Goal: Information Seeking & Learning: Find contact information

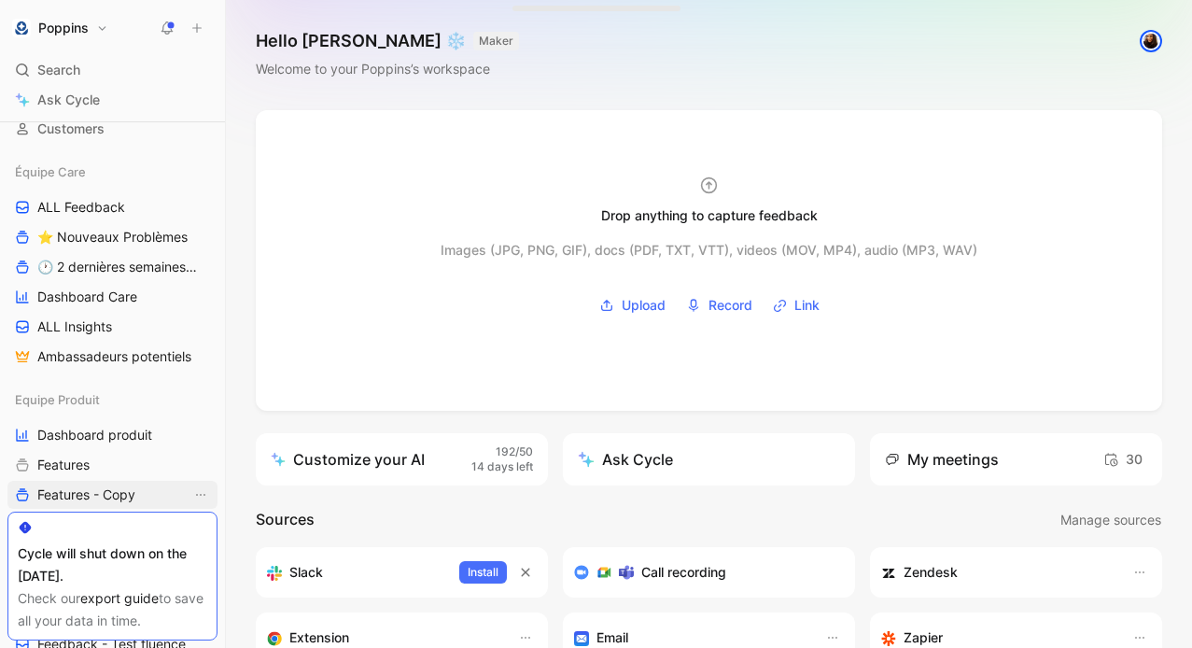
scroll to position [163, 0]
click at [116, 206] on span "ALL Feedback" at bounding box center [81, 208] width 88 height 19
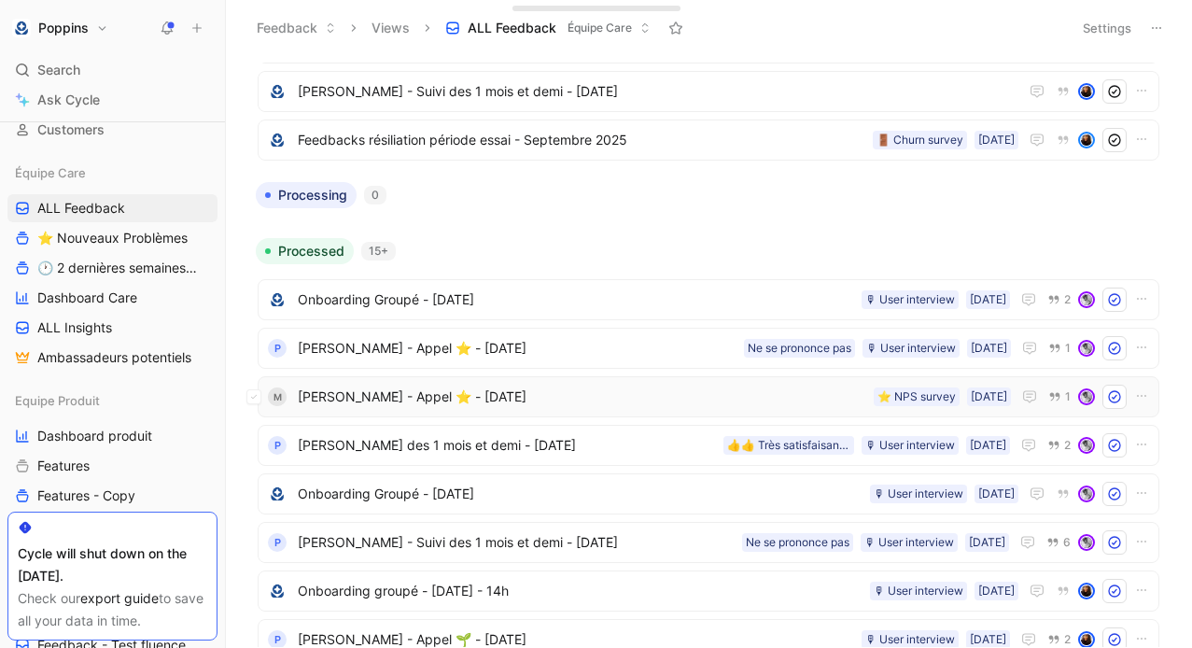
scroll to position [225, 0]
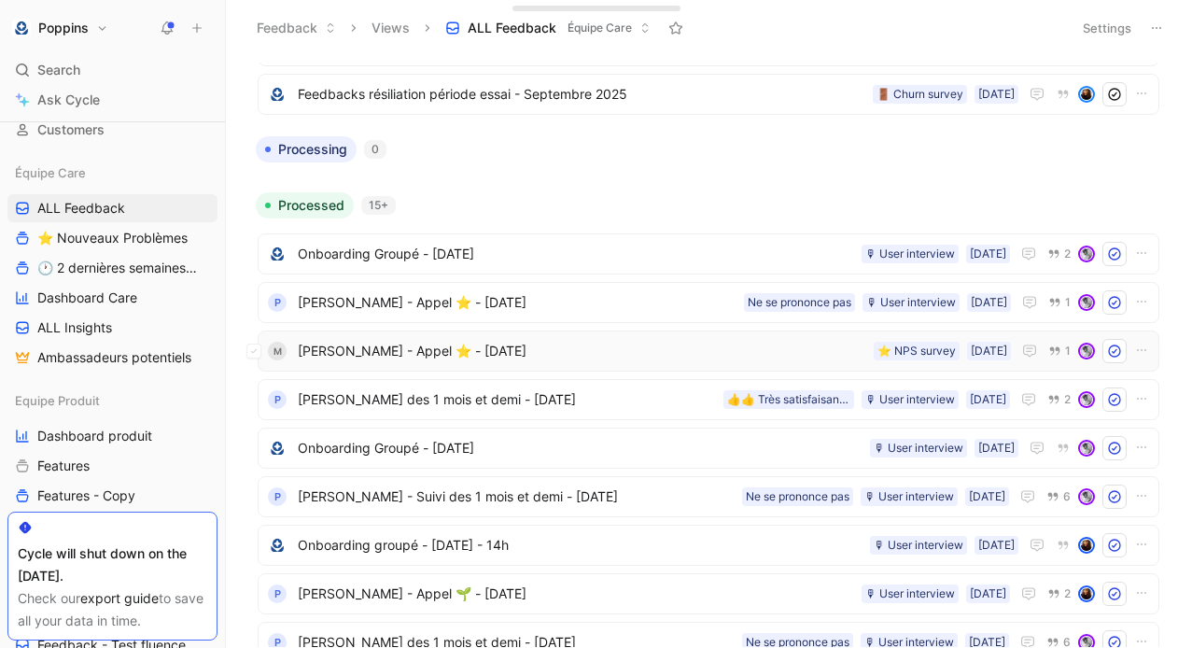
click at [466, 356] on span "[PERSON_NAME] - Appel ⭐️ - [DATE]" at bounding box center [582, 351] width 568 height 22
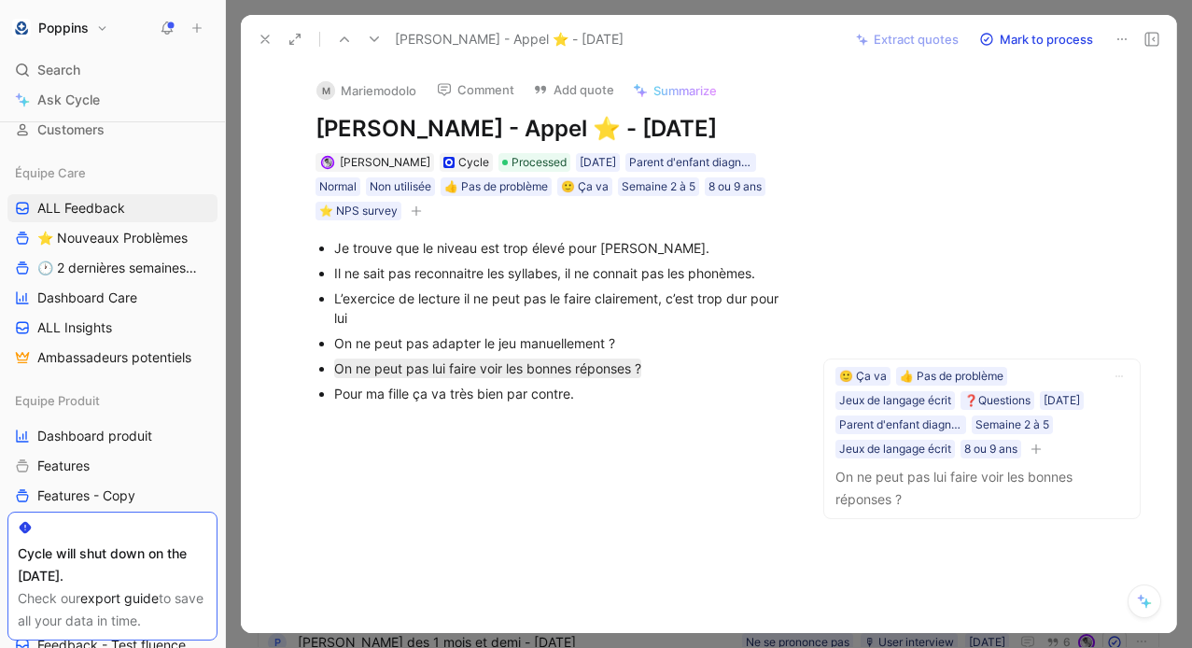
click at [262, 29] on button at bounding box center [265, 39] width 26 height 26
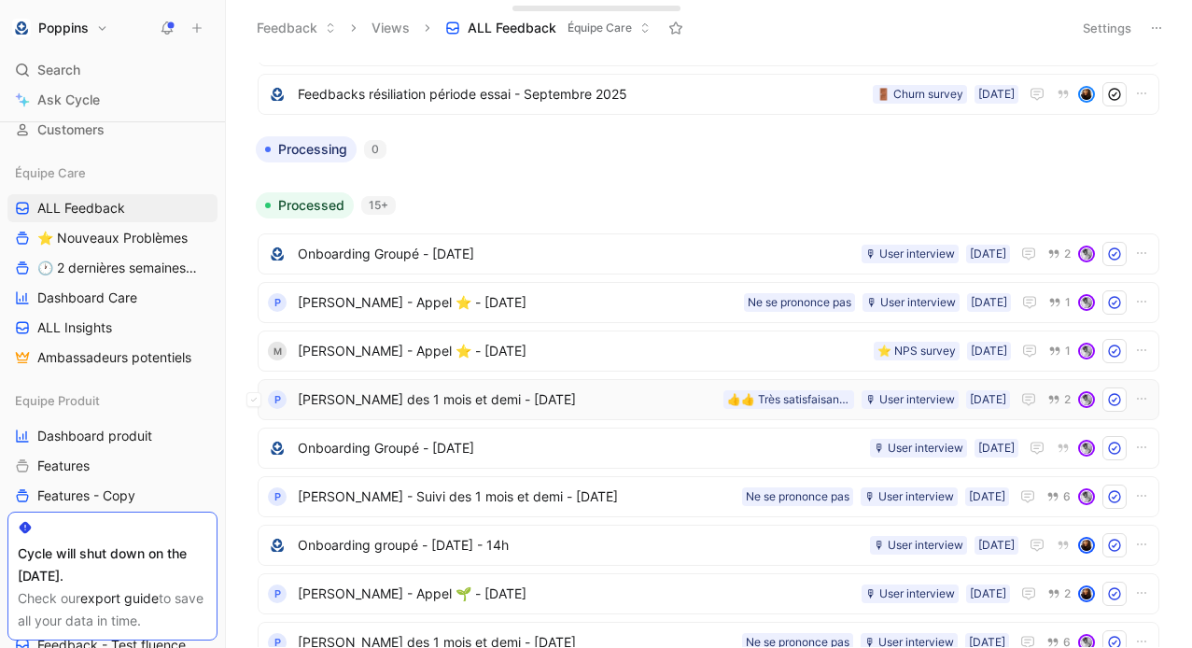
click at [496, 407] on span "[PERSON_NAME] des 1 mois et demi - [DATE]" at bounding box center [507, 399] width 418 height 22
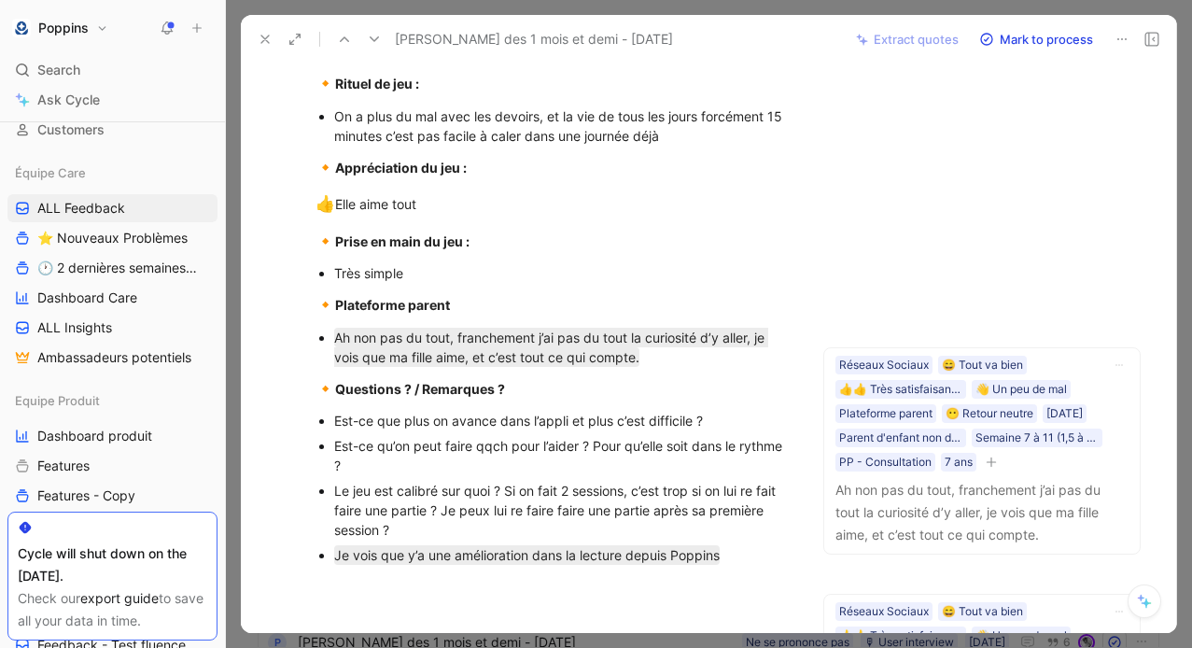
scroll to position [1233, 0]
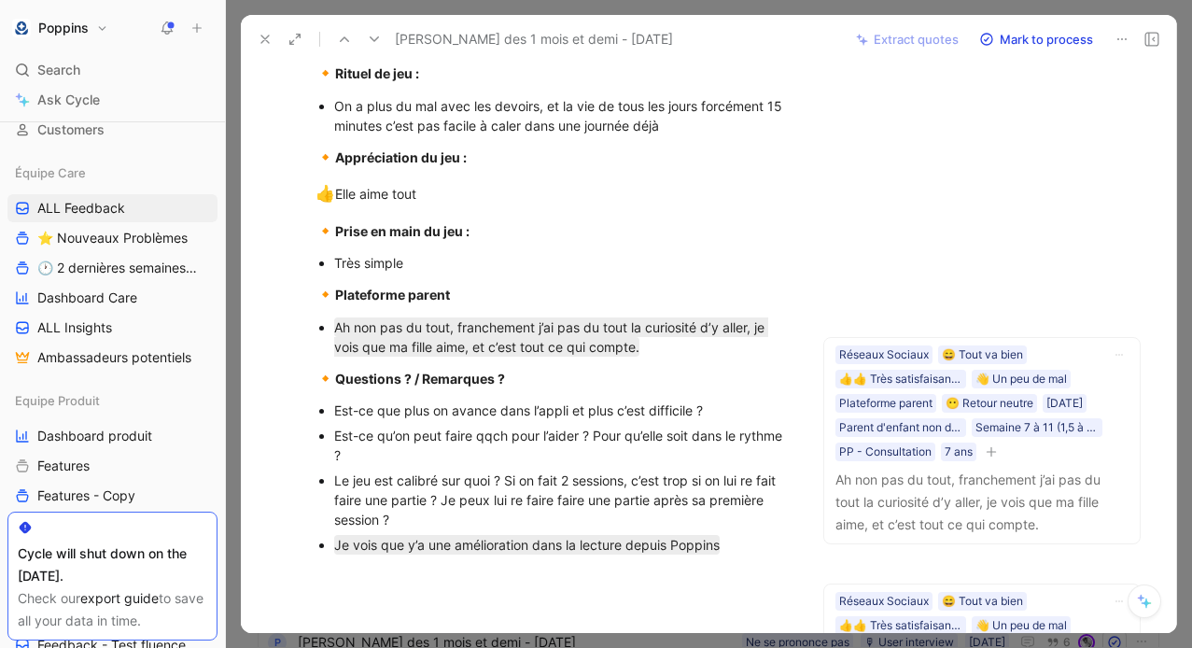
click at [271, 41] on icon at bounding box center [265, 39] width 15 height 15
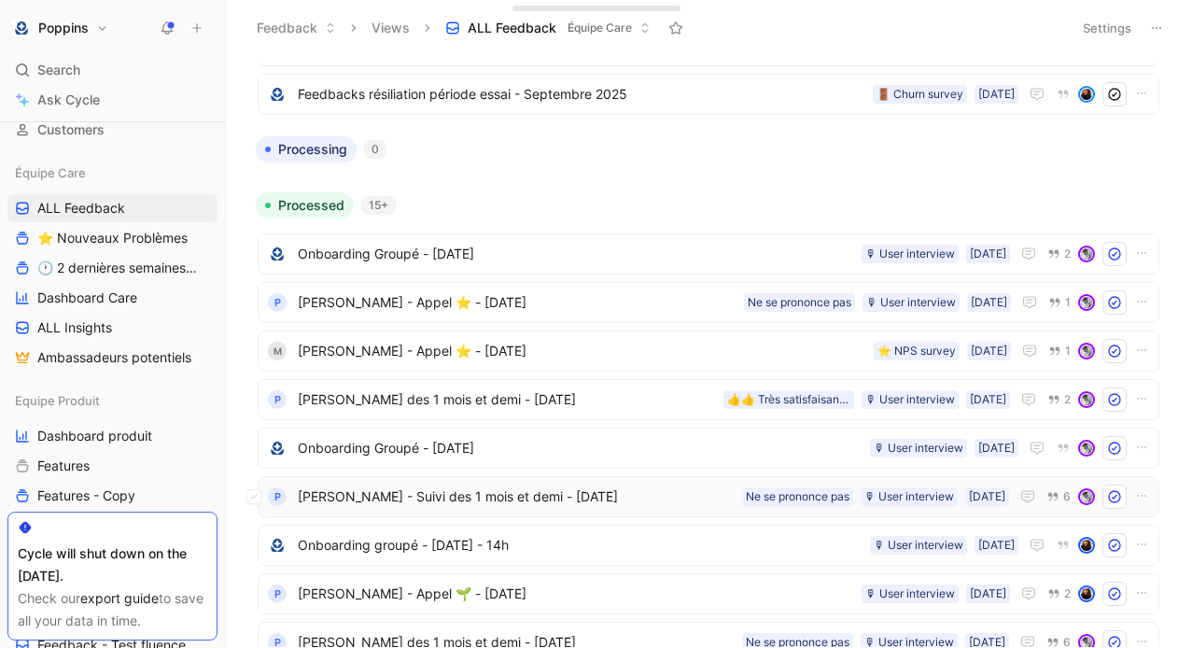
click at [500, 494] on span "[PERSON_NAME] - Suivi des 1 mois et demi - [DATE]" at bounding box center [516, 496] width 437 height 22
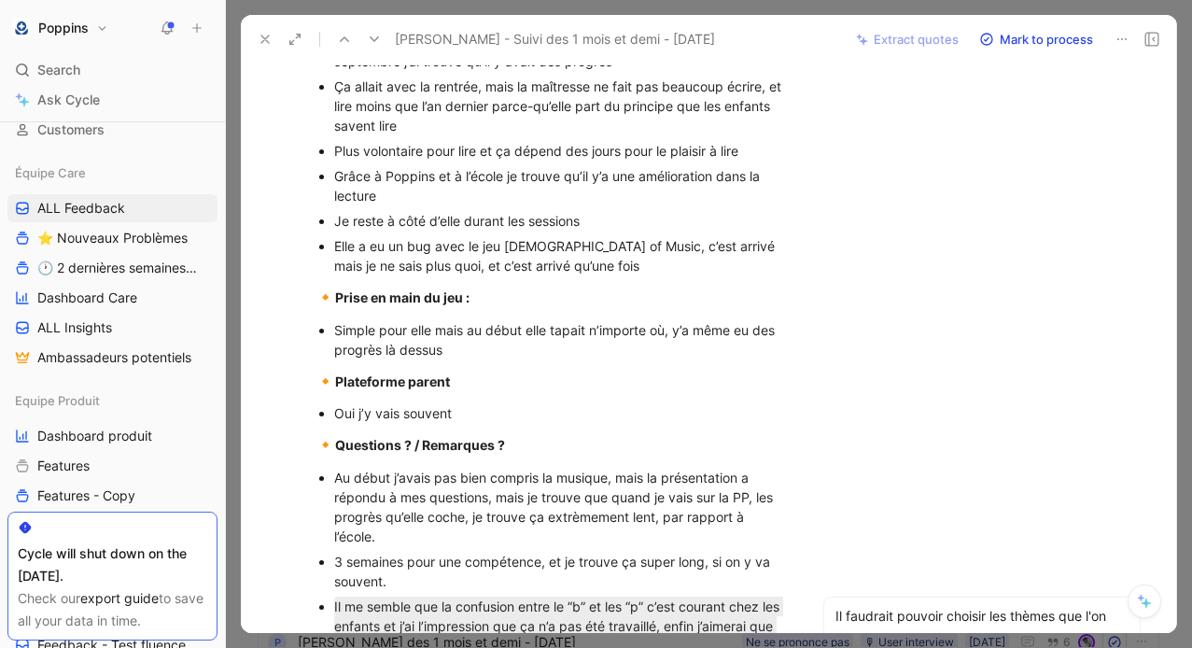
scroll to position [1538, 0]
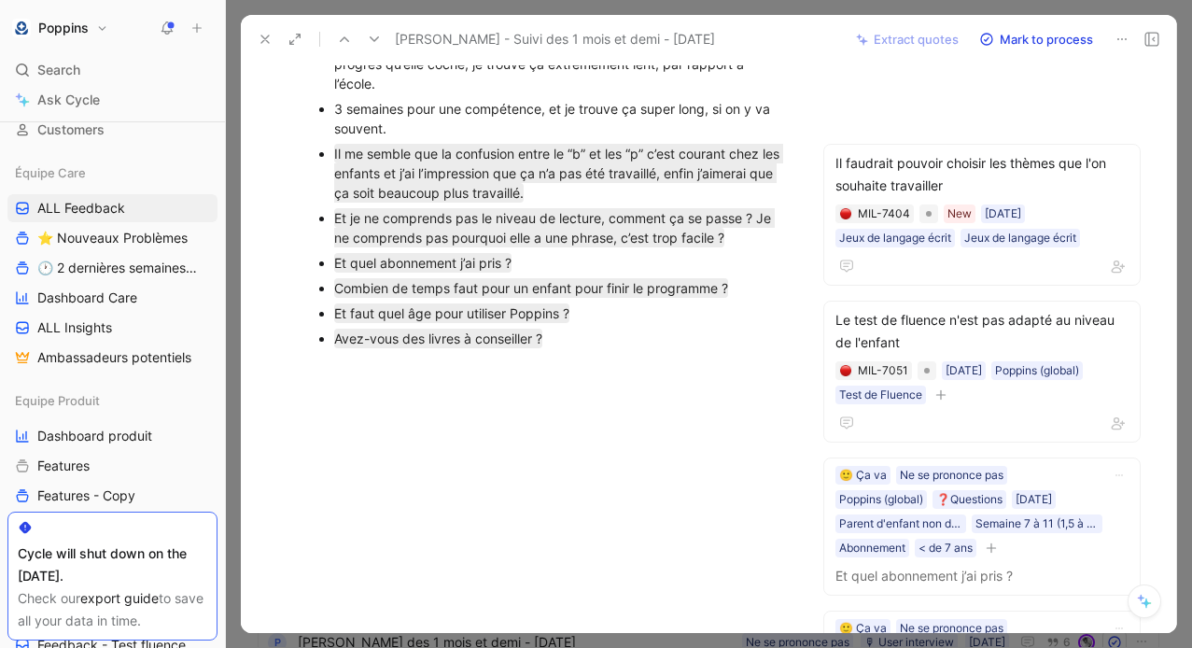
click at [262, 37] on icon at bounding box center [265, 39] width 15 height 15
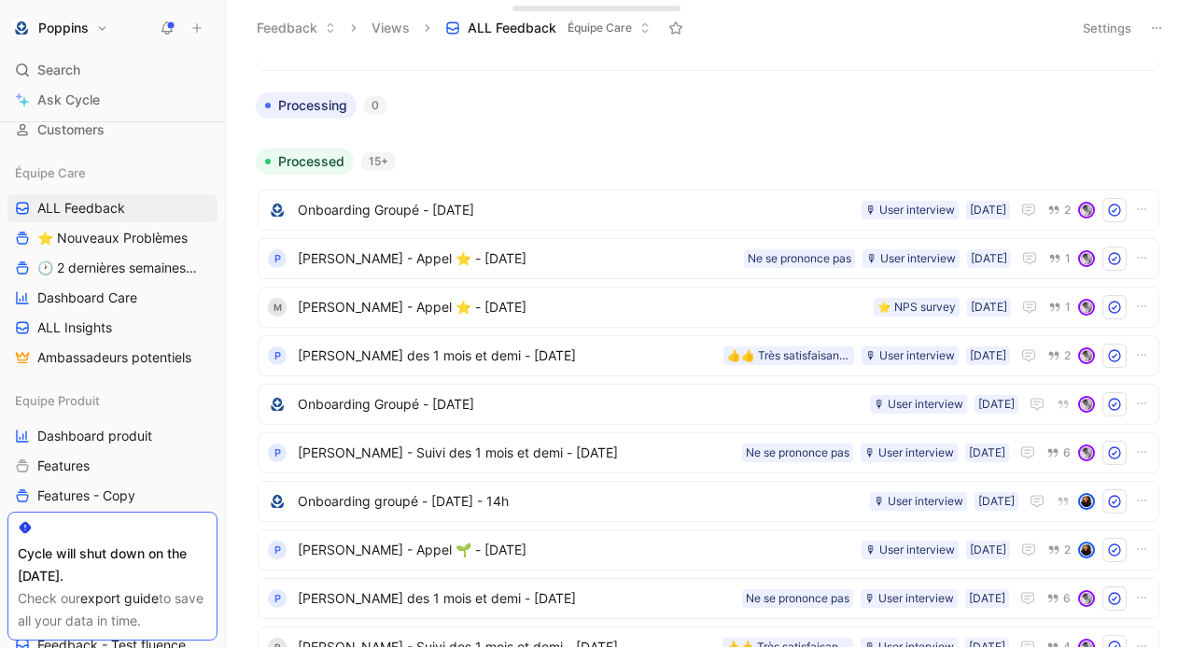
scroll to position [277, 0]
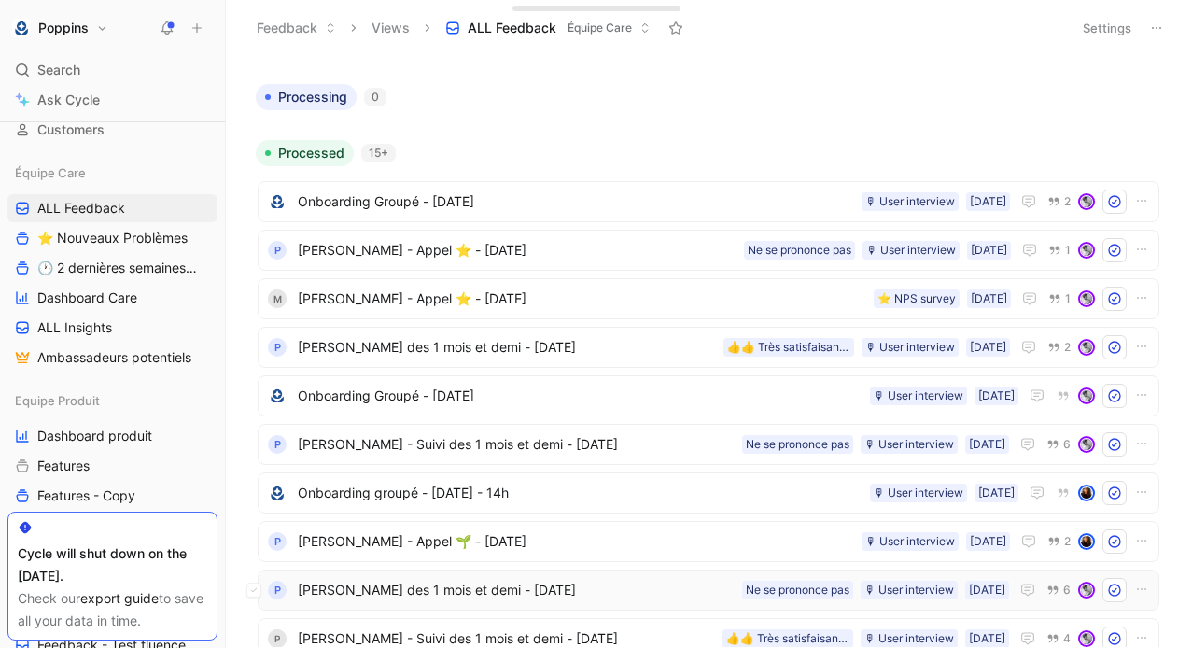
click at [424, 589] on span "[PERSON_NAME] des 1 mois et demi - [DATE]" at bounding box center [516, 590] width 437 height 22
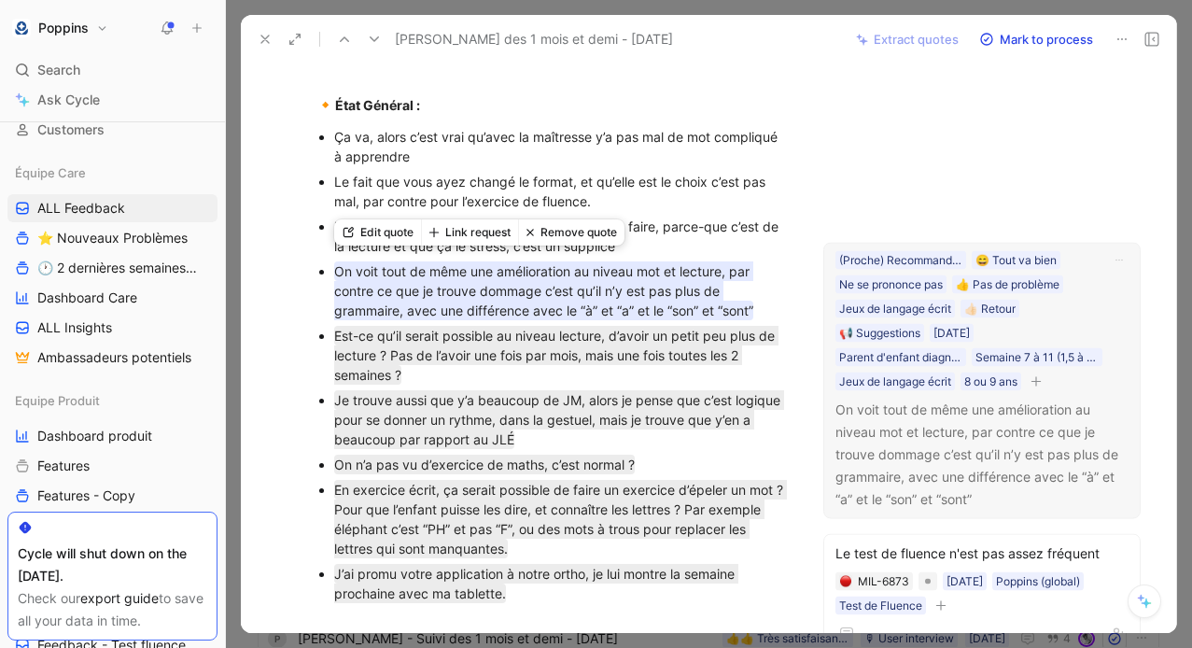
scroll to position [1101, 0]
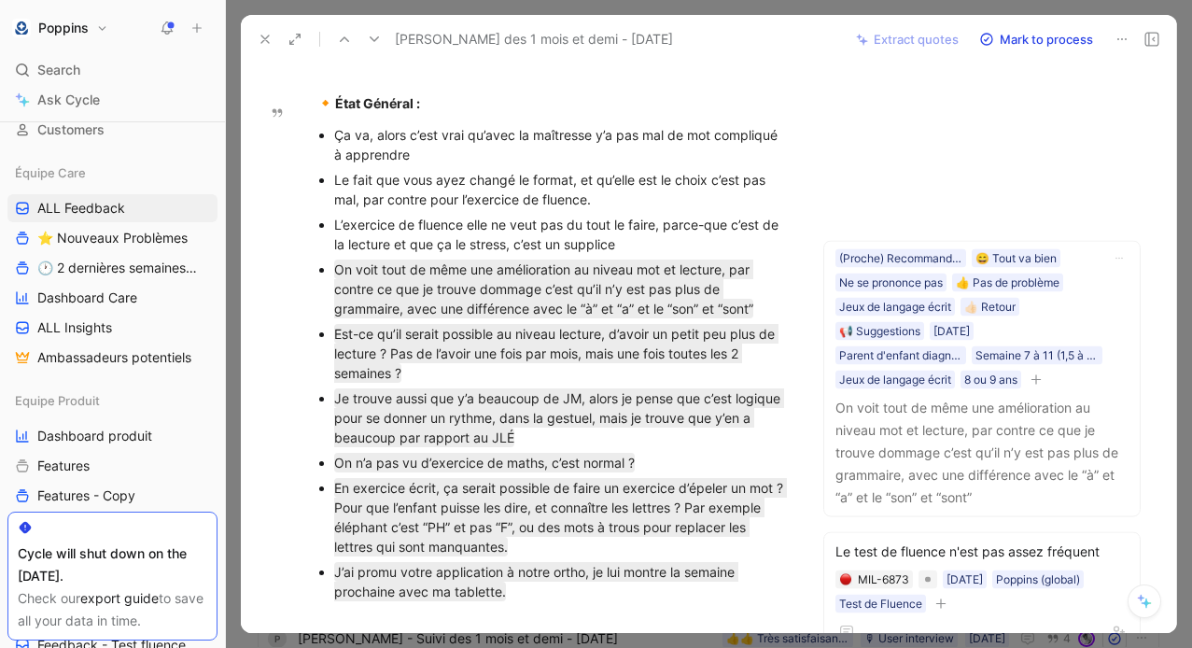
click at [596, 582] on p "J’ai promu votre application à notre ortho, je lui montre la semaine prochaine …" at bounding box center [561, 581] width 454 height 45
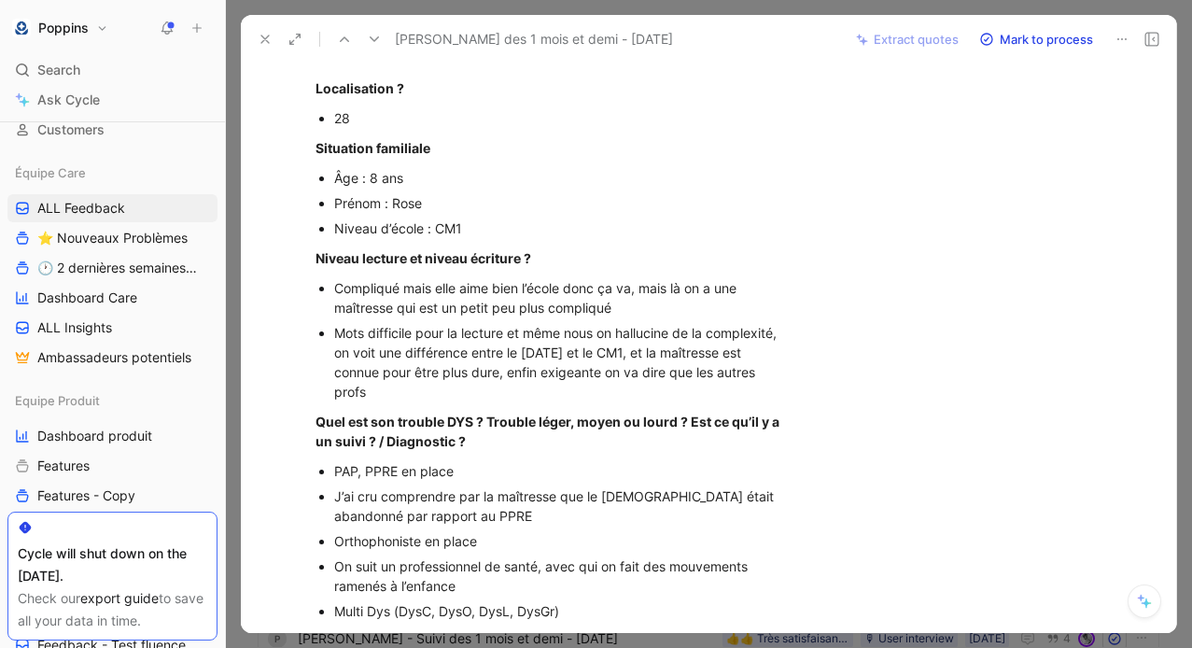
scroll to position [0, 0]
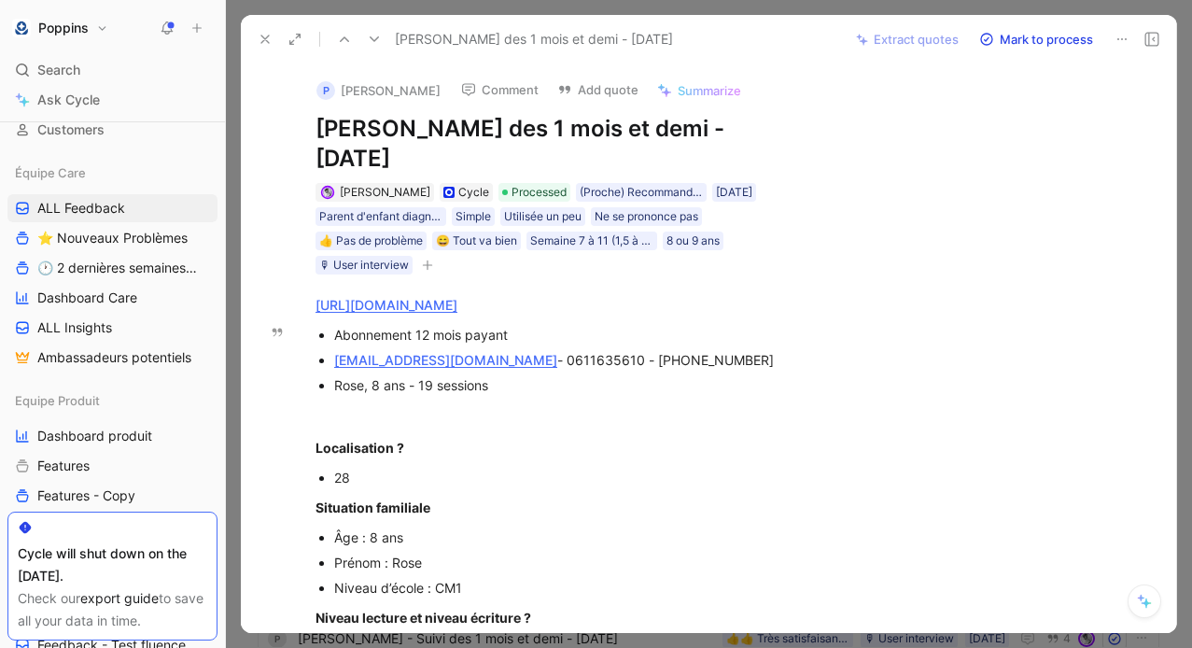
click at [575, 356] on div "[EMAIL_ADDRESS][DOMAIN_NAME] - 0611635610 - [PHONE_NUMBER]" at bounding box center [561, 360] width 454 height 20
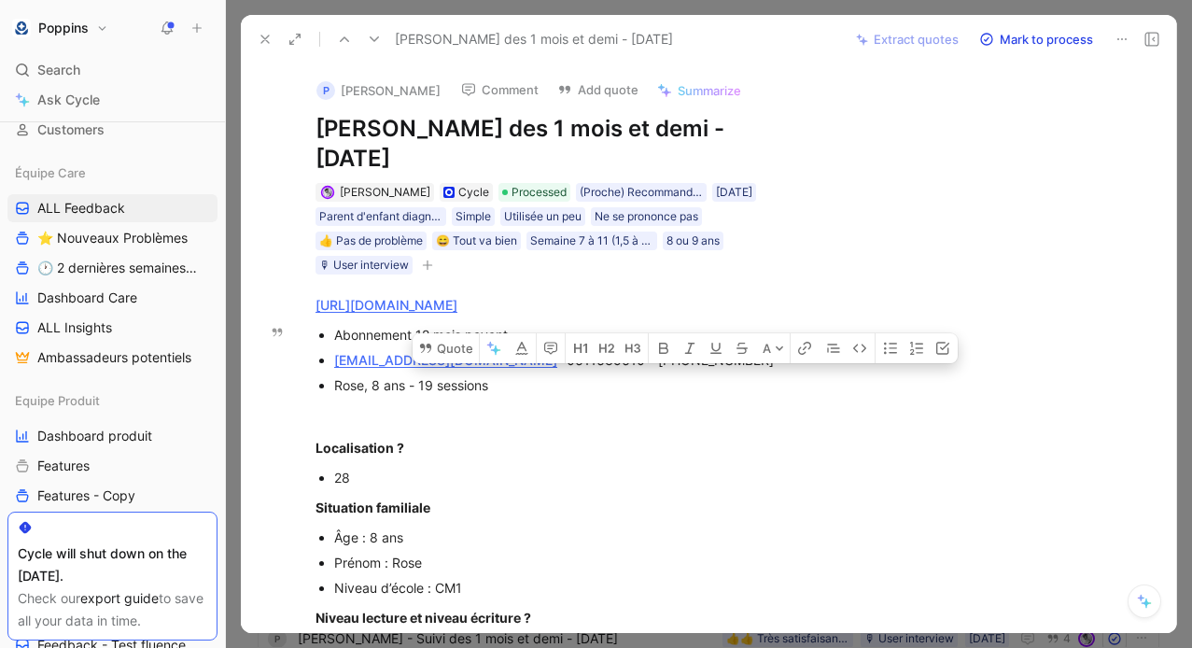
drag, startPoint x: 630, startPoint y: 360, endPoint x: 770, endPoint y: 356, distance: 140.1
click at [770, 356] on div "[EMAIL_ADDRESS][DOMAIN_NAME] - 0611635610 - [PHONE_NUMBER]" at bounding box center [561, 360] width 454 height 20
copy div "[PHONE_NUMBER]"
click at [350, 382] on div "Rose, 8 ans - 19 sessions" at bounding box center [561, 385] width 454 height 20
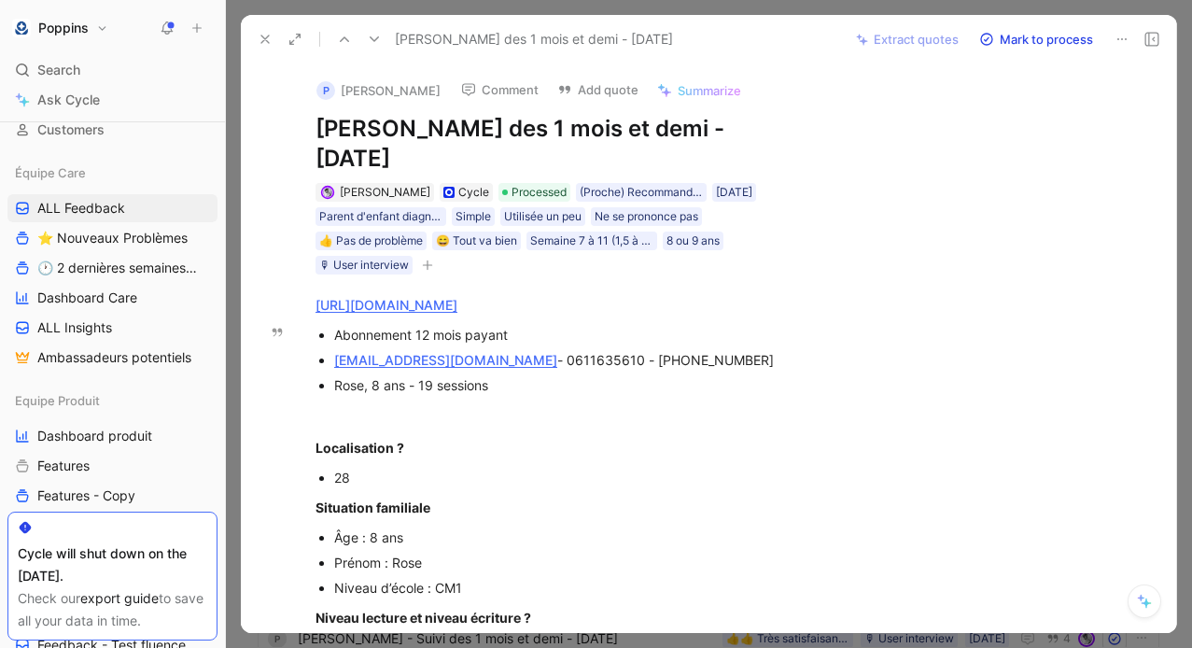
click at [350, 382] on div "Rose, 8 ans - 19 sessions" at bounding box center [561, 385] width 454 height 20
copy div "Rose"
click at [267, 42] on use at bounding box center [264, 38] width 7 height 7
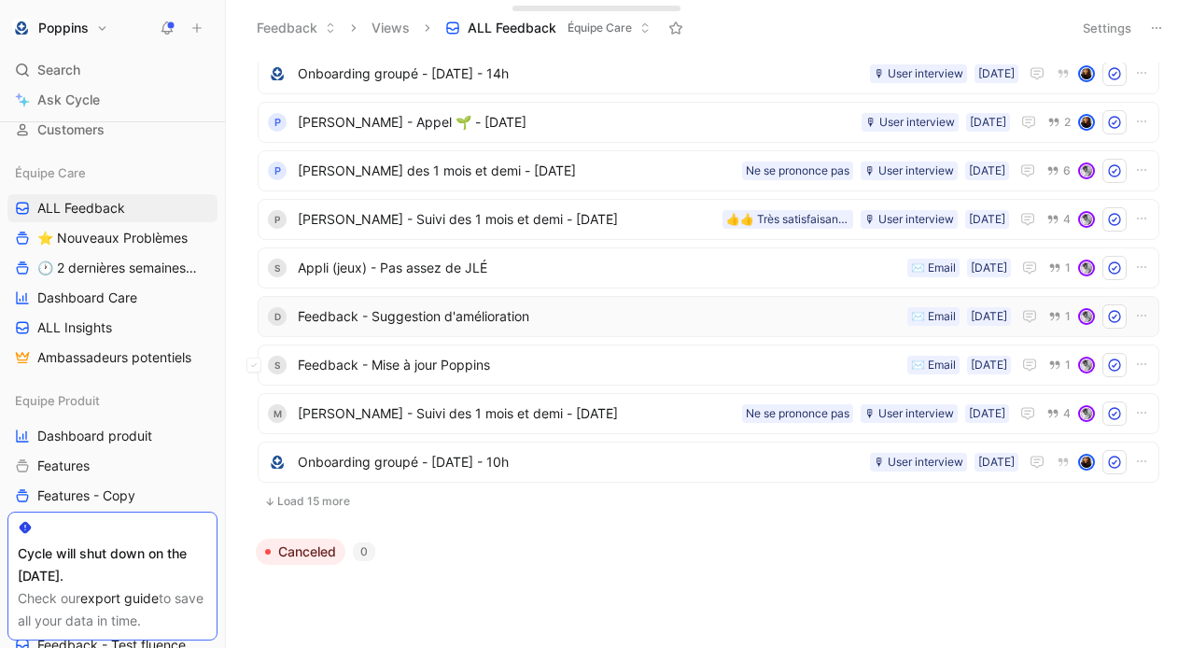
scroll to position [675, 0]
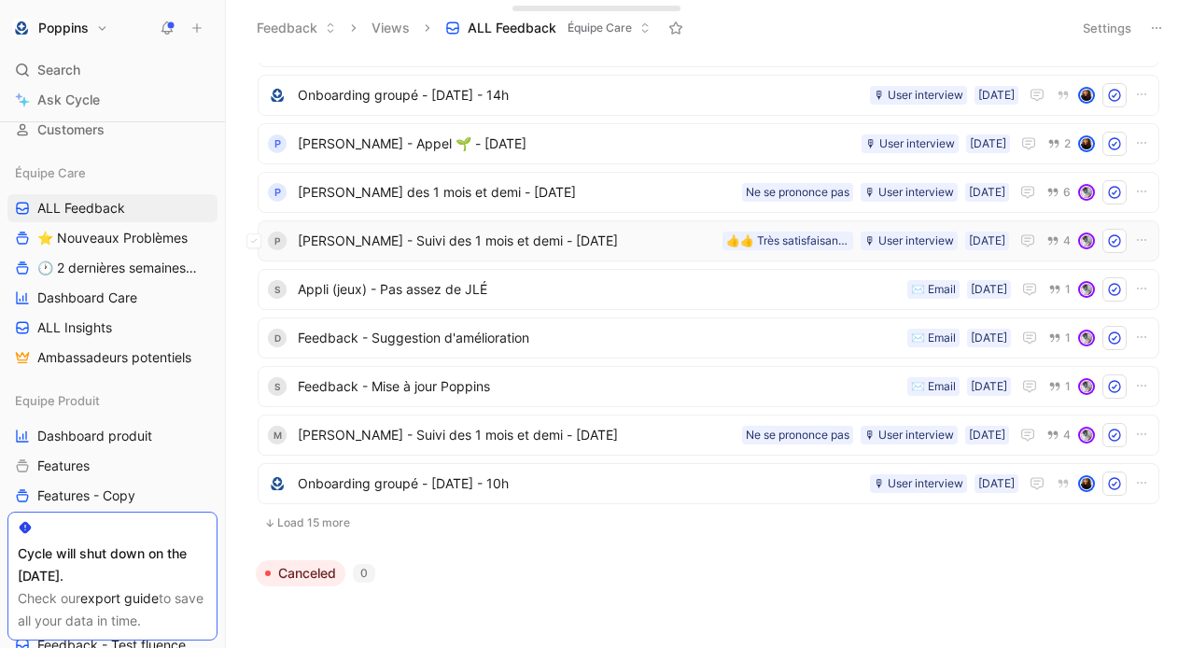
click at [429, 224] on div "P [PERSON_NAME] - Suivi des 1 mois et demi - [DATE] [DATE] 🎙 User interview 👍👍 …" at bounding box center [709, 240] width 902 height 41
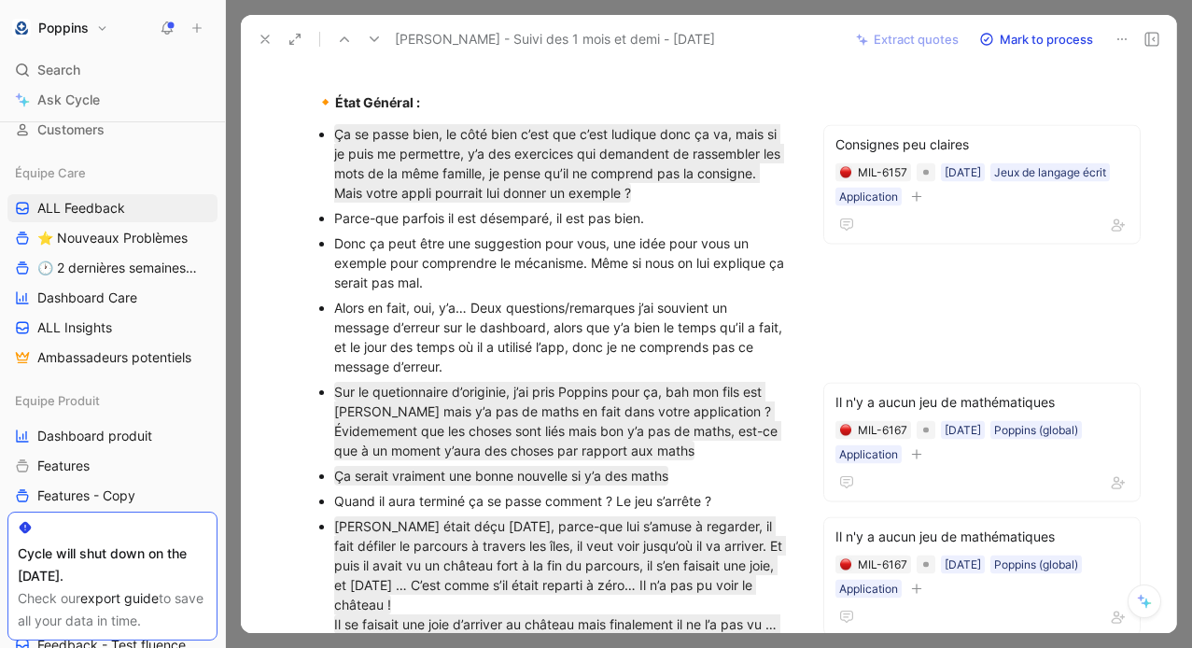
scroll to position [770, 0]
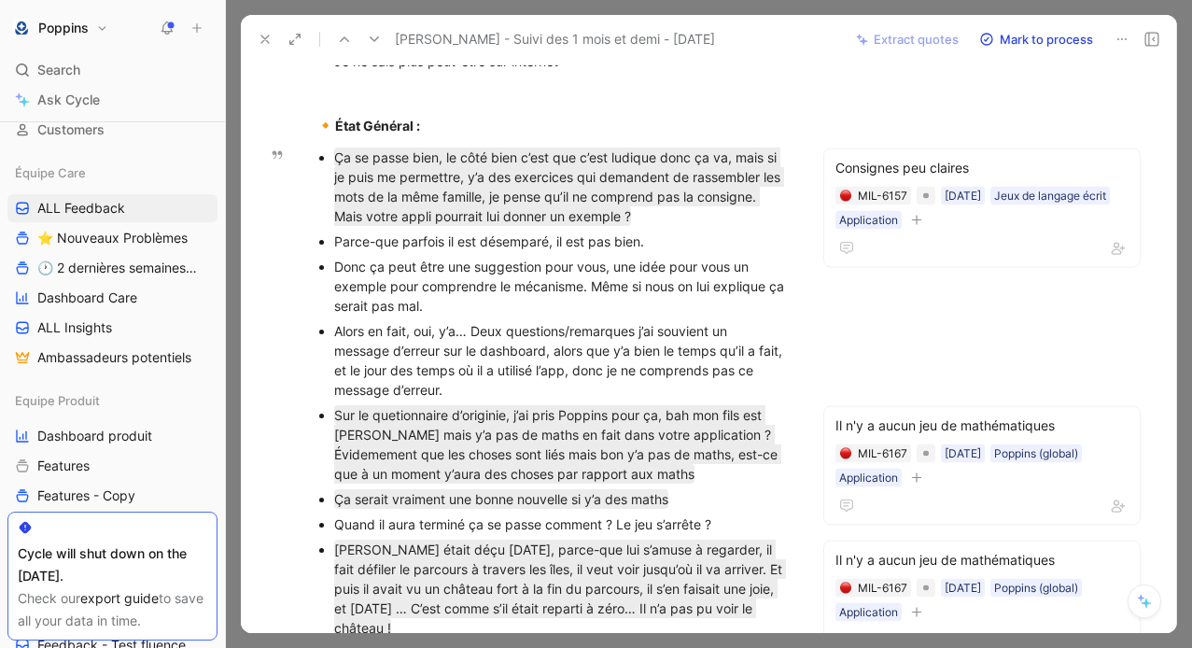
click at [269, 43] on icon at bounding box center [265, 39] width 15 height 15
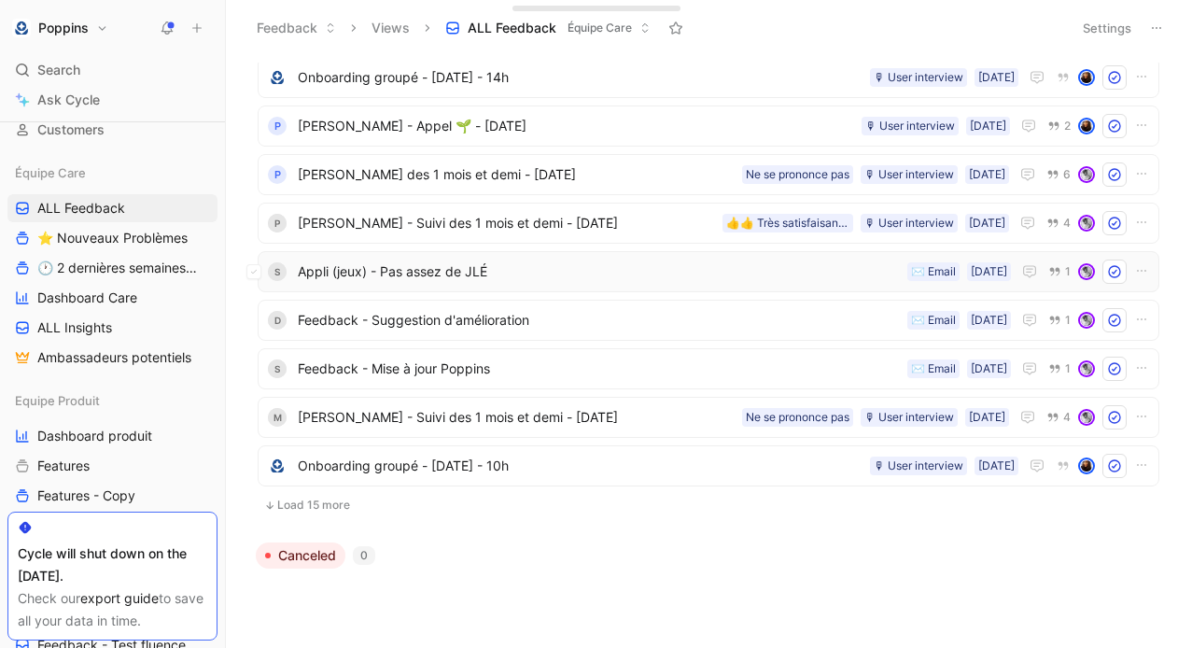
scroll to position [694, 0]
click at [491, 421] on span "[PERSON_NAME] - Suivi des 1 mois et demi - [DATE]" at bounding box center [516, 416] width 437 height 22
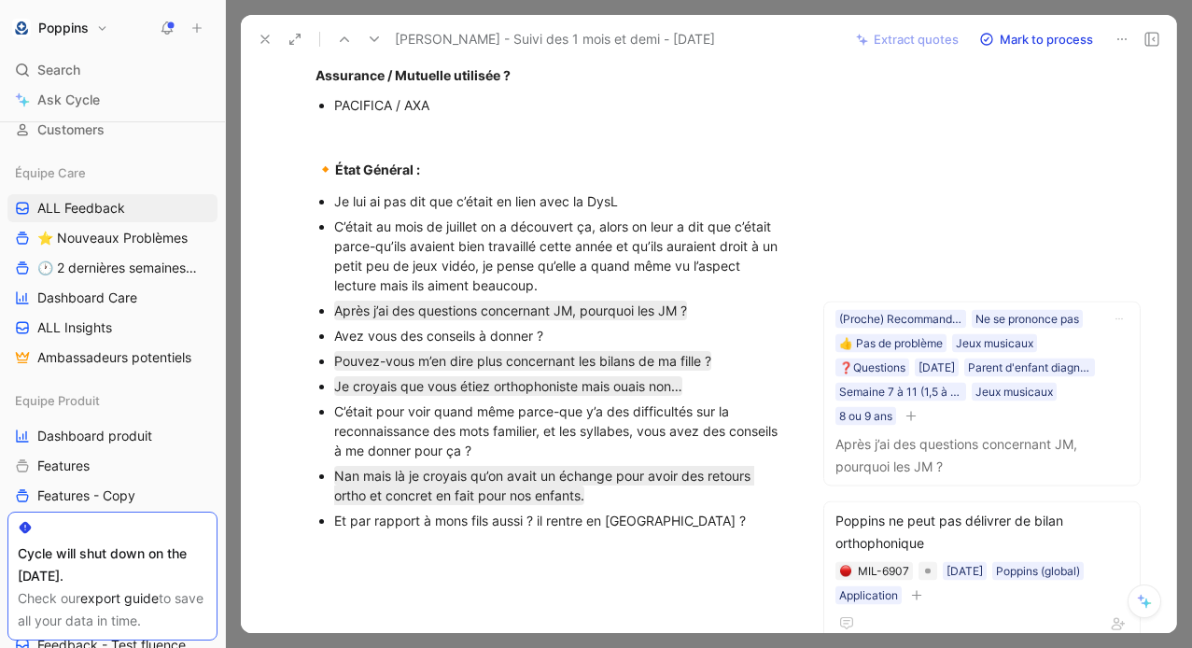
scroll to position [1087, 0]
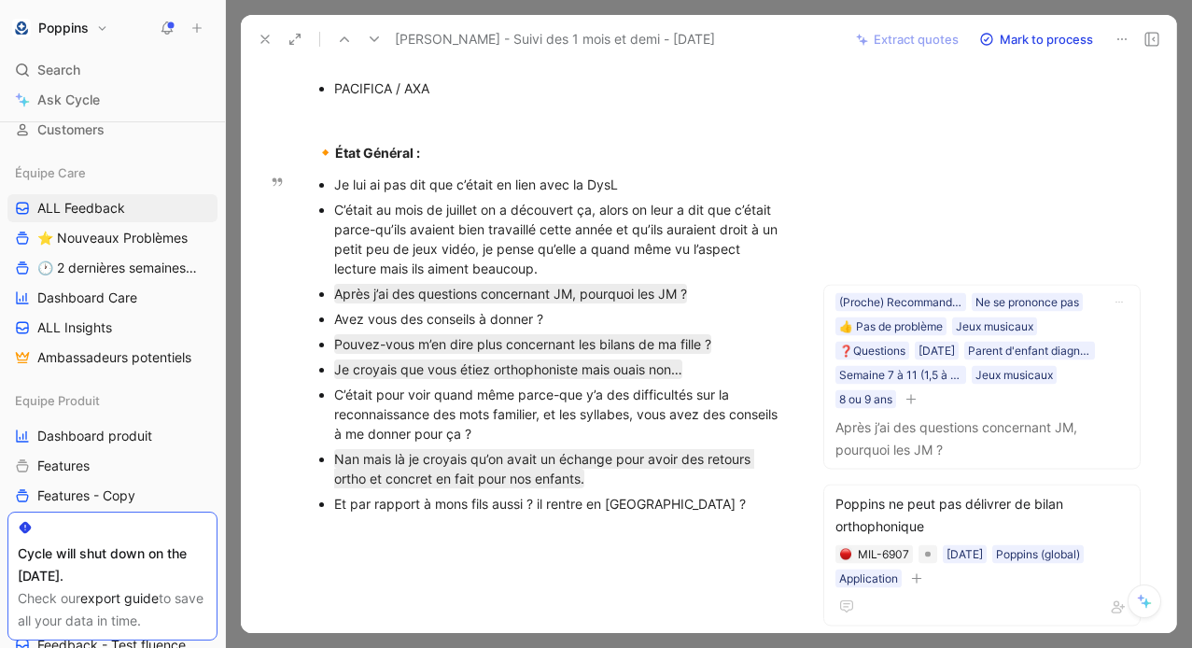
click at [524, 429] on div "C’était pour voir quand même parce-que y’a des difficultés sur la reconnaissanc…" at bounding box center [561, 414] width 454 height 59
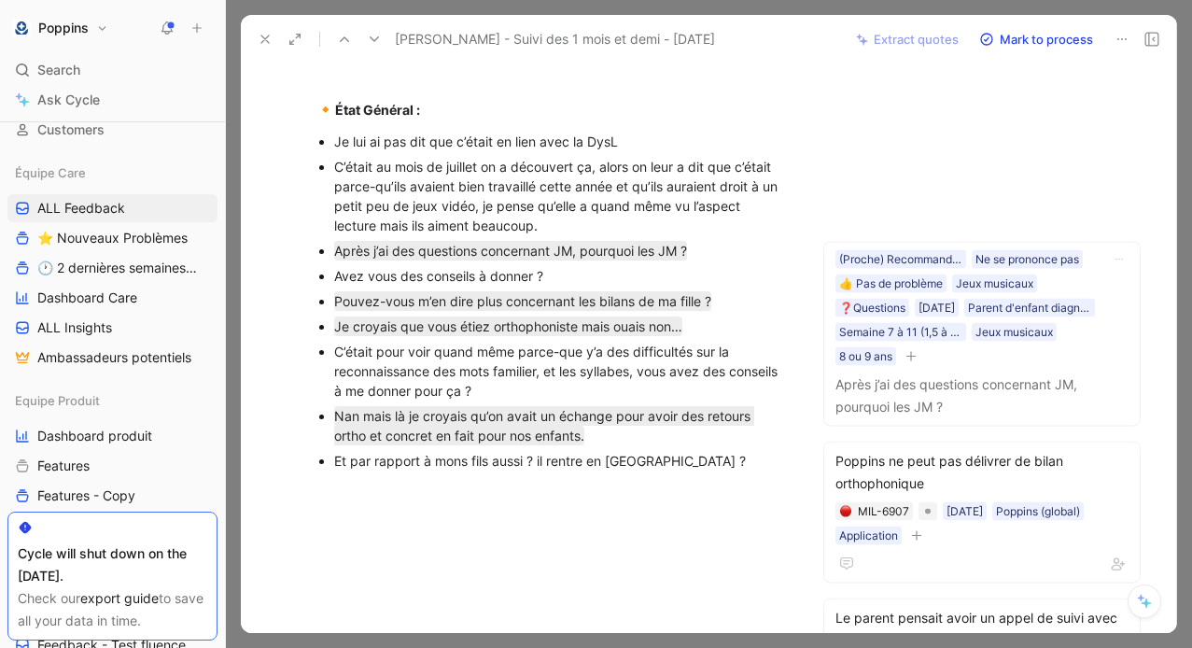
click at [262, 32] on icon at bounding box center [265, 39] width 15 height 15
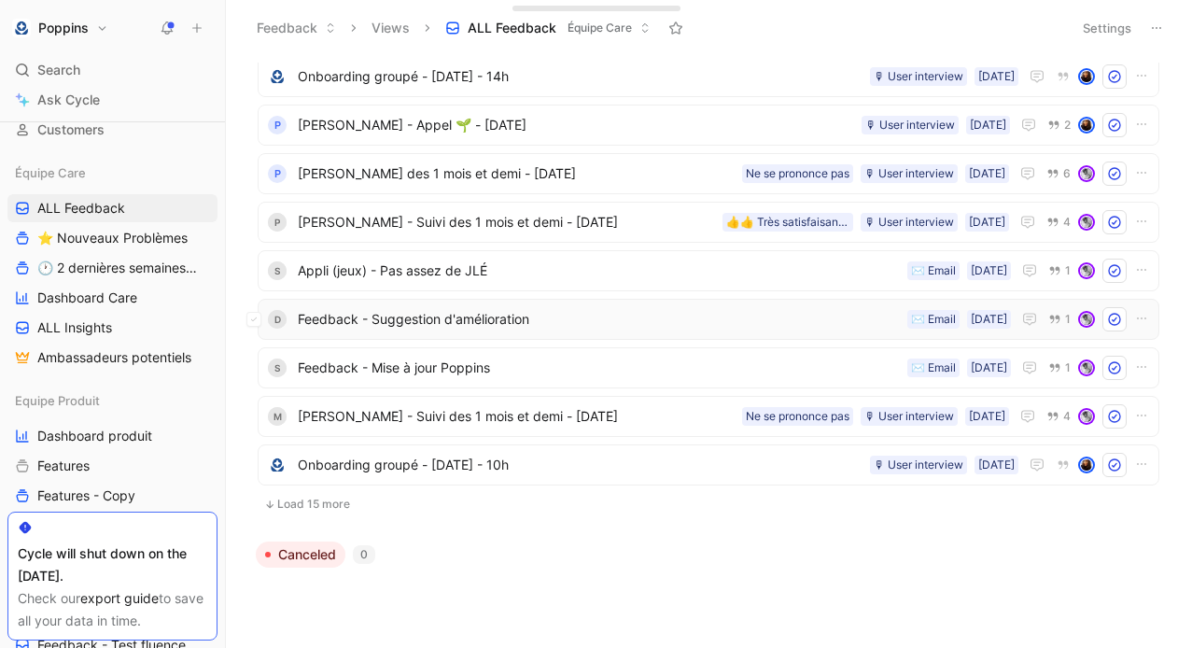
scroll to position [723, 0]
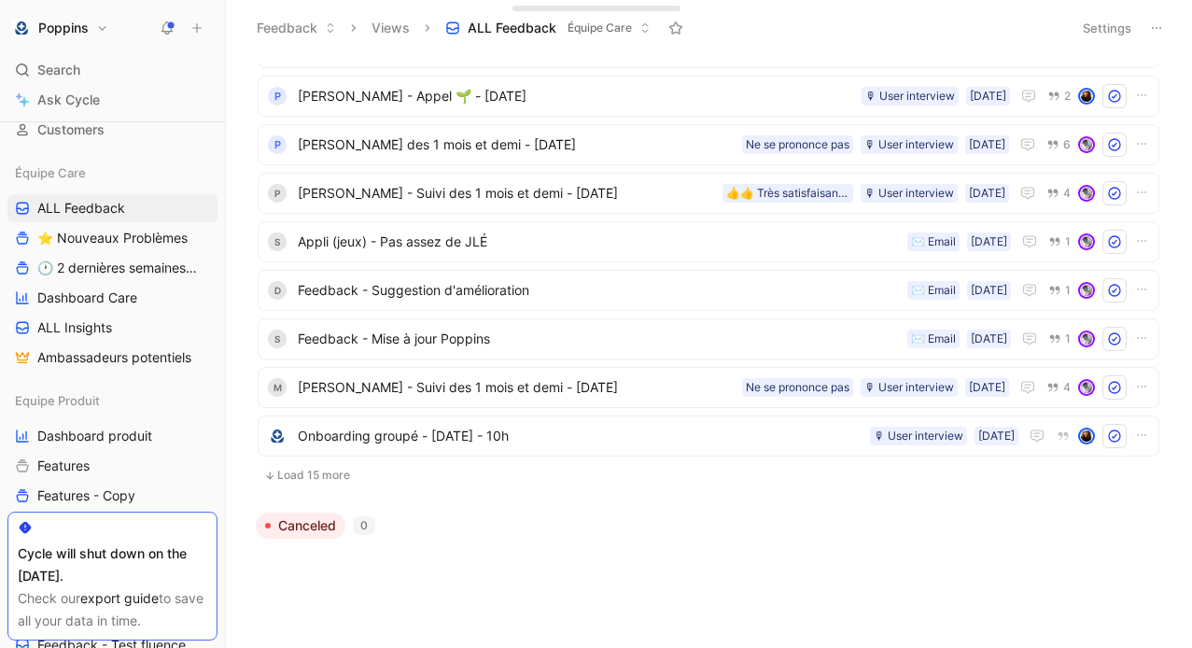
click at [330, 470] on button "Load 15 more" at bounding box center [709, 475] width 902 height 22
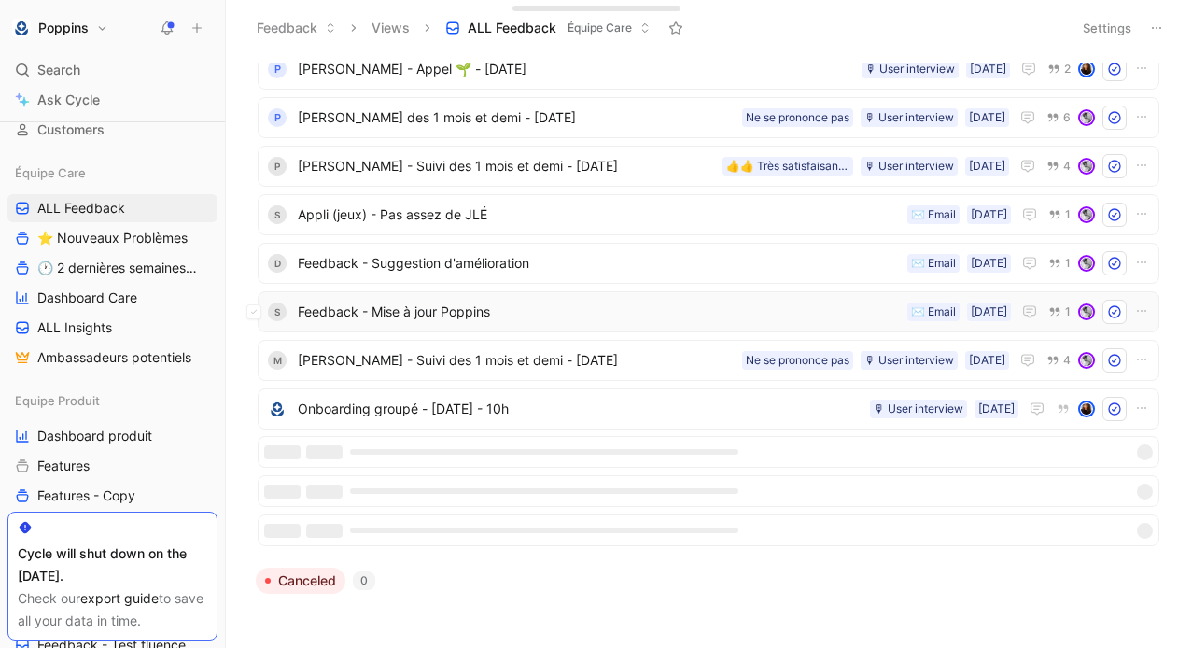
scroll to position [805, 0]
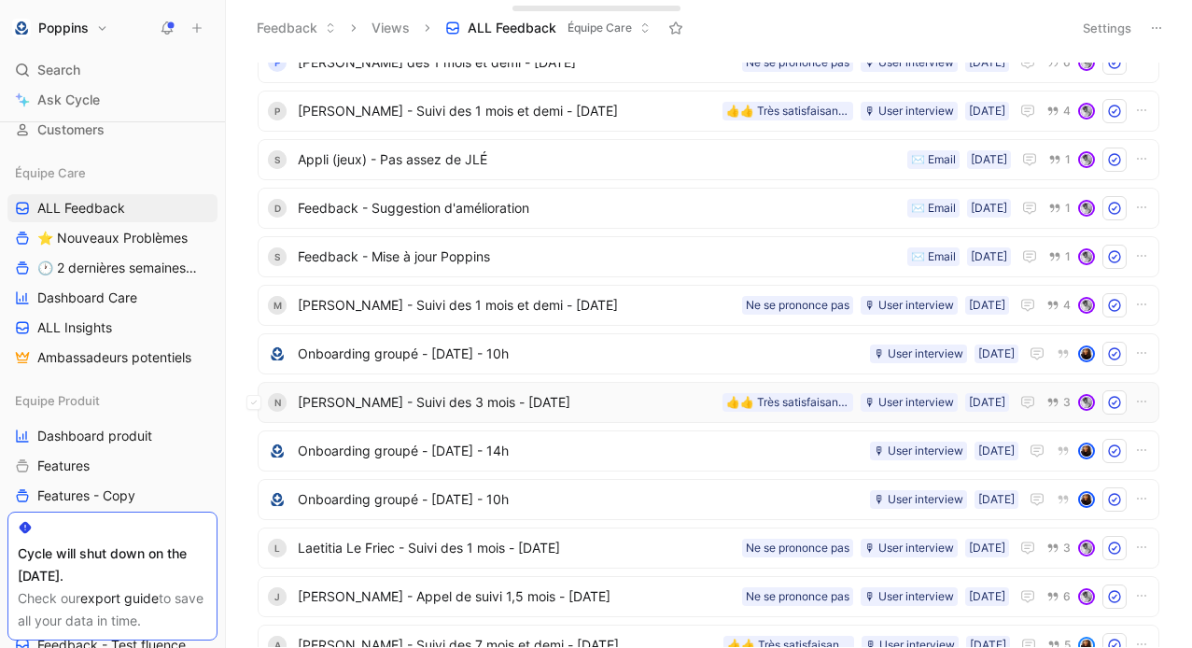
click at [500, 408] on span "[PERSON_NAME] - Suivi des 3 mois - [DATE]" at bounding box center [506, 402] width 417 height 22
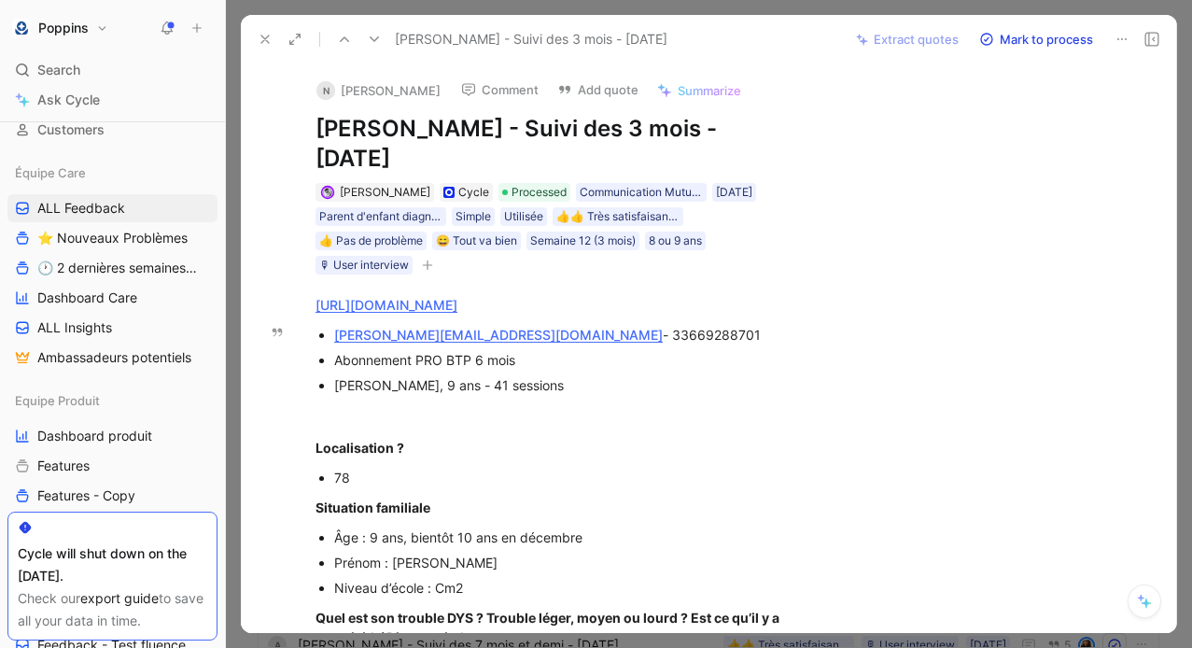
click at [559, 329] on div "[PERSON_NAME][EMAIL_ADDRESS][DOMAIN_NAME] - 33669288701" at bounding box center [561, 335] width 454 height 20
copy div "33669288701"
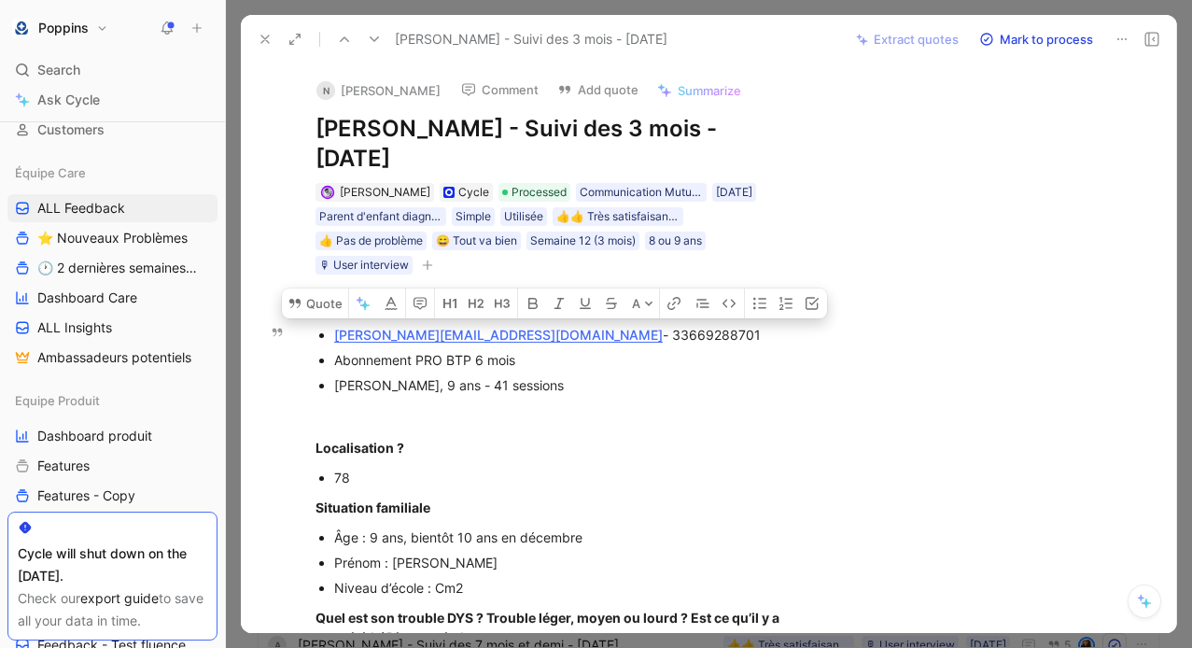
click at [360, 375] on div "[PERSON_NAME], 9 ans - 41 sessions" at bounding box center [561, 385] width 454 height 20
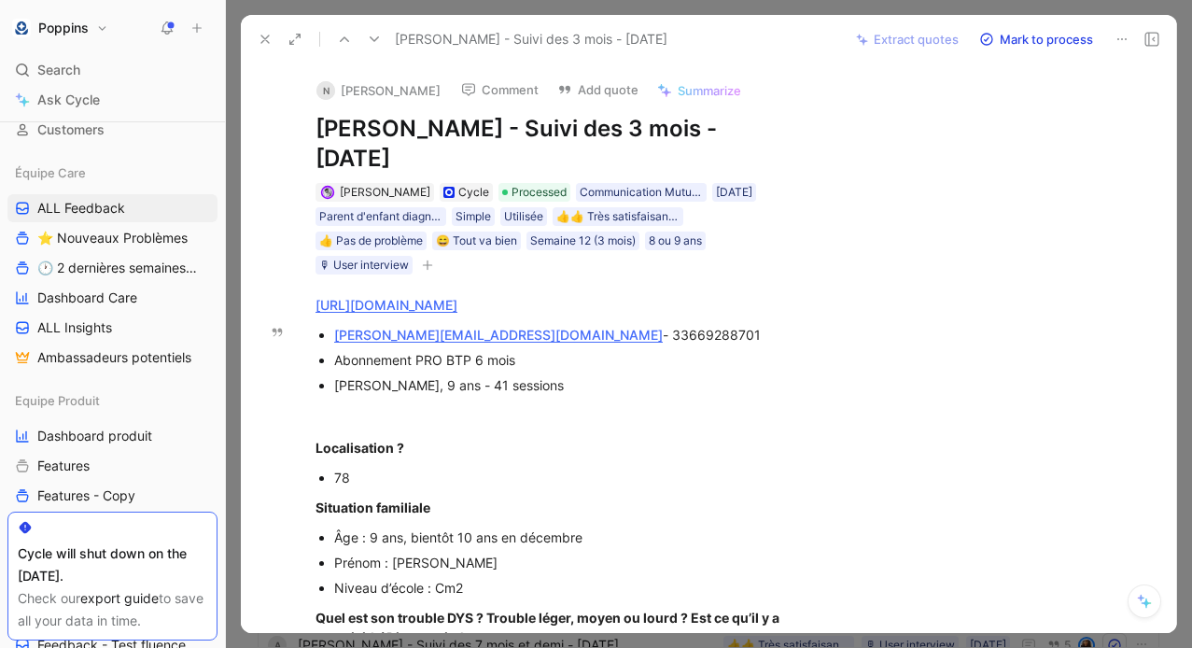
click at [360, 375] on div "[PERSON_NAME], 9 ans - 41 sessions" at bounding box center [561, 385] width 454 height 20
copy div "[PERSON_NAME]"
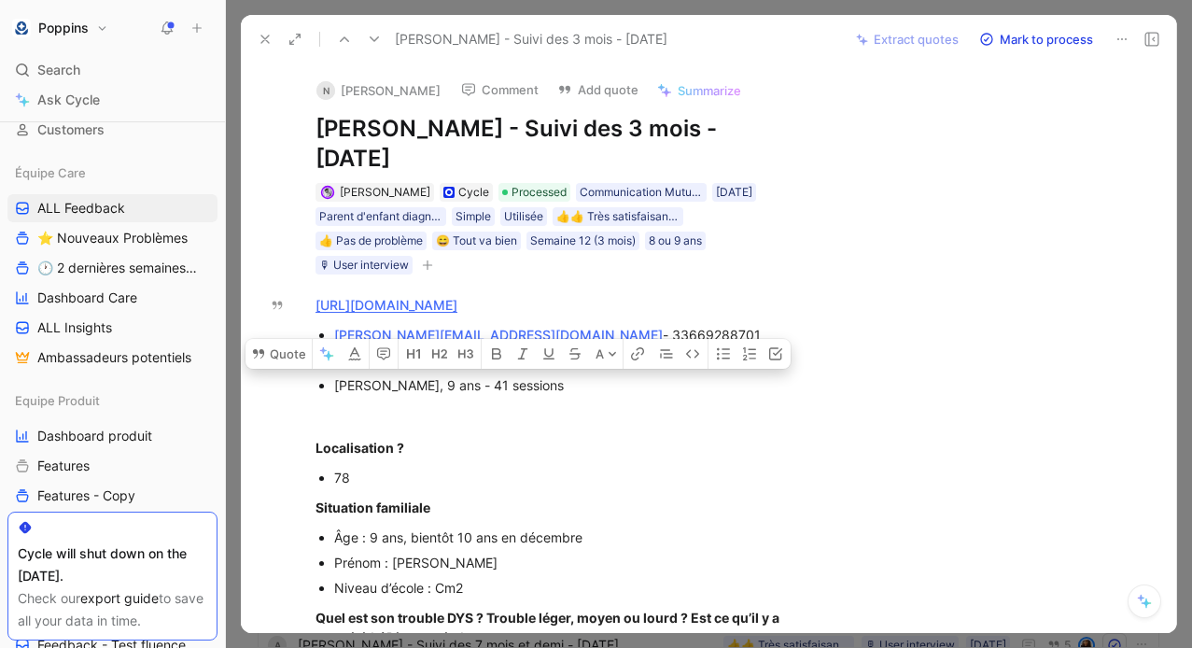
click at [269, 40] on icon at bounding box center [265, 39] width 15 height 15
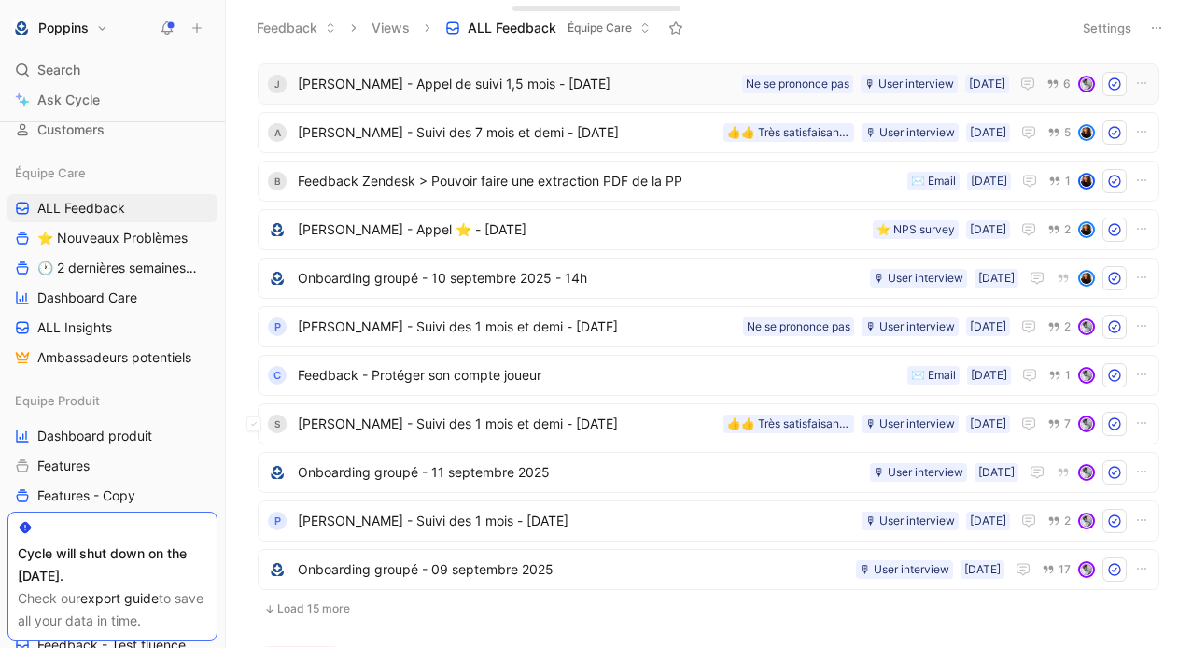
scroll to position [1318, 0]
click at [444, 523] on span "[PERSON_NAME] - Suivi des 1 mois - [DATE]" at bounding box center [576, 520] width 556 height 22
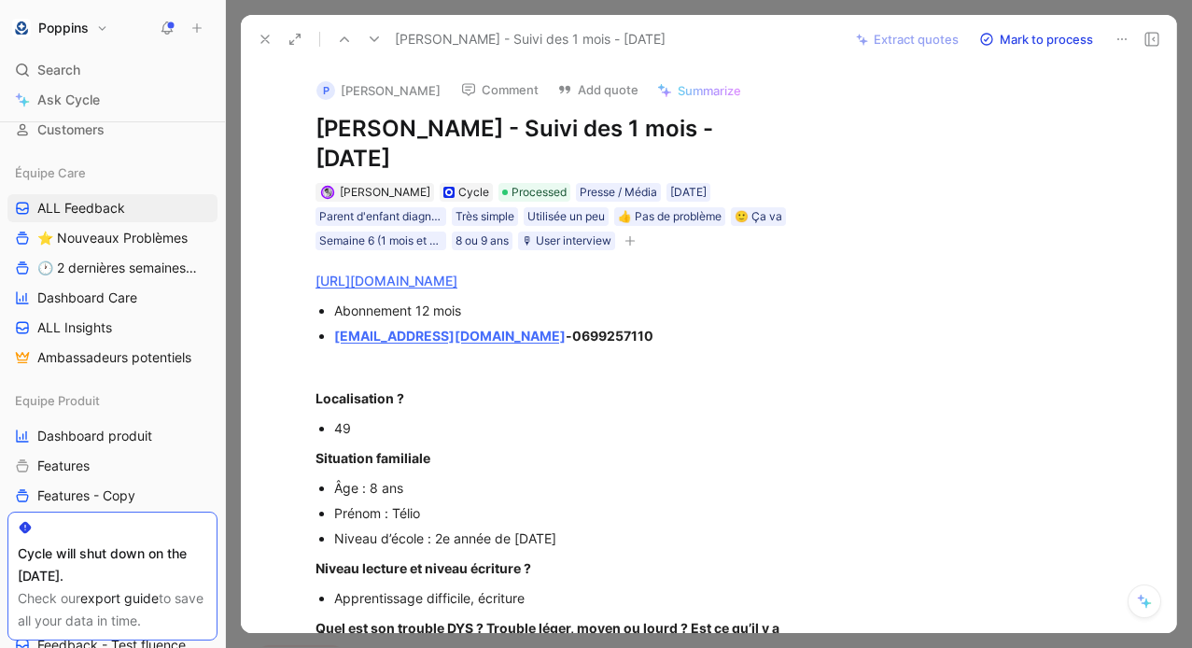
click at [272, 39] on icon at bounding box center [265, 39] width 15 height 15
